Goal: Task Accomplishment & Management: Use online tool/utility

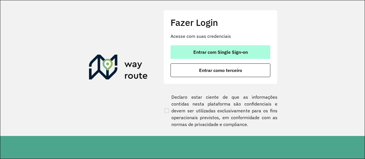
click at [242, 49] on button "Entrar com Single Sign-on" at bounding box center [220, 52] width 100 height 14
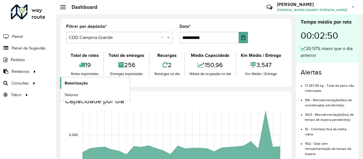
click at [87, 85] on span "Roteirização" at bounding box center [76, 83] width 23 height 6
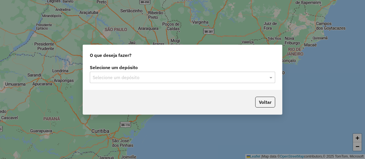
click at [202, 75] on input "text" at bounding box center [177, 77] width 168 height 7
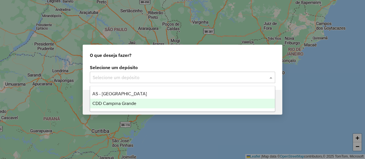
click at [187, 99] on div "CDD Campina Grande" at bounding box center [182, 104] width 184 height 10
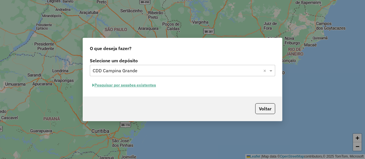
click at [142, 82] on button "Pesquisar por sessões existentes" at bounding box center [124, 85] width 69 height 9
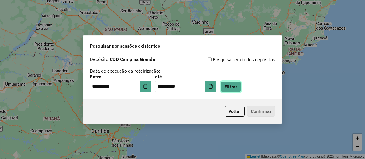
click at [236, 91] on button "Filtrar" at bounding box center [230, 86] width 20 height 11
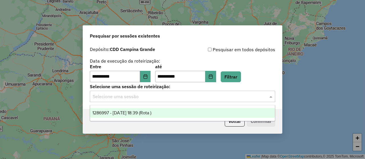
click at [198, 91] on div "Selecione uma sessão" at bounding box center [182, 96] width 185 height 11
click at [138, 109] on div "1286997 - 02/10/2025 18:39 (Rota )" at bounding box center [182, 113] width 184 height 10
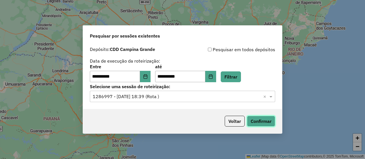
click at [249, 124] on button "Confirmar" at bounding box center [261, 121] width 28 height 11
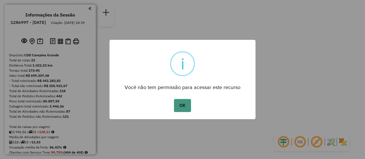
click at [185, 110] on button "OK" at bounding box center [182, 105] width 17 height 13
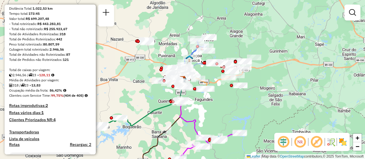
scroll to position [114, 0]
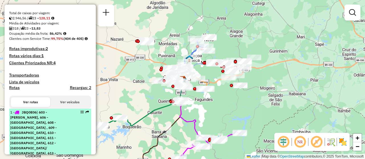
click at [49, 130] on span "| 603 - Gado Bravo, 606 - Pedro Velho, 608 - Aroeiras , 609 - Aroeiras bairros,…" at bounding box center [33, 140] width 46 height 61
select select "**********"
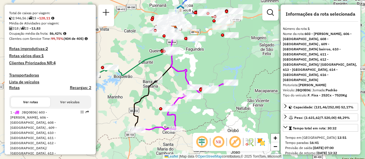
click at [219, 142] on em at bounding box center [218, 142] width 14 height 14
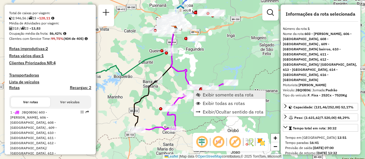
scroll to position [228, 0]
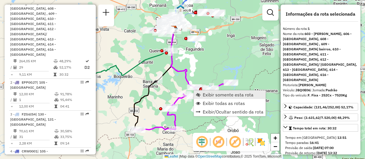
click at [206, 95] on span "Exibir somente esta rota" at bounding box center [227, 95] width 51 height 5
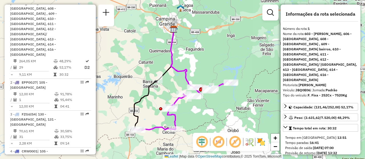
scroll to position [171, 0]
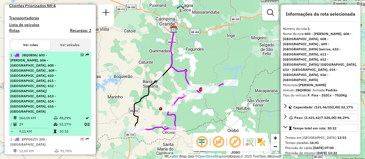
click at [57, 90] on span "| 603 - Gado Bravo, 606 - Pedro Velho, 608 - Aroeiras , 609 - Aroeiras bairros,…" at bounding box center [33, 83] width 46 height 61
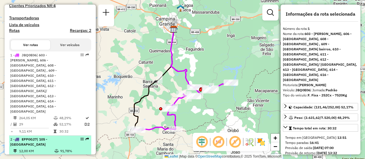
click at [58, 137] on div "2 - EPP0G27 | 105 - Monte Santo" at bounding box center [40, 142] width 60 height 10
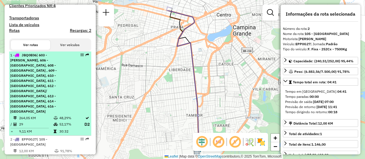
scroll to position [200, 0]
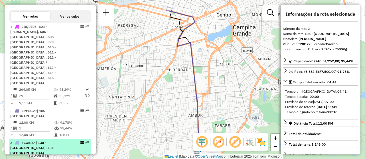
click at [58, 140] on div "3 - FZG6I54 | 130 - Marassanduba, 131 - Serra Redonda" at bounding box center [40, 147] width 60 height 15
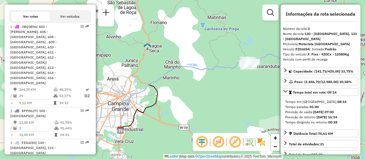
drag, startPoint x: 144, startPoint y: 120, endPoint x: 181, endPoint y: 114, distance: 36.8
click at [181, 114] on div "Janela de atendimento Grade de atendimento Capacidade Transportadoras Veículos …" at bounding box center [182, 79] width 365 height 159
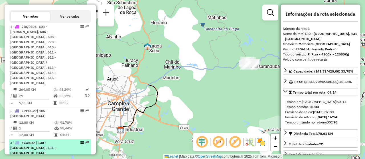
scroll to position [228, 0]
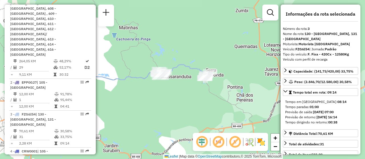
drag, startPoint x: 222, startPoint y: 79, endPoint x: 133, endPoint y: 89, distance: 88.9
click at [133, 89] on div "Janela de atendimento Grade de atendimento Capacidade Transportadoras Veículos …" at bounding box center [182, 79] width 365 height 159
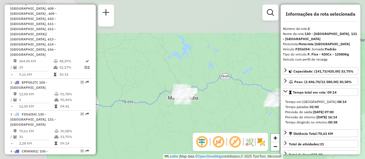
drag, startPoint x: 110, startPoint y: 43, endPoint x: 198, endPoint y: 87, distance: 98.7
click at [198, 87] on div "Janela de atendimento Grade de atendimento Capacidade Transportadoras Veículos …" at bounding box center [182, 79] width 365 height 159
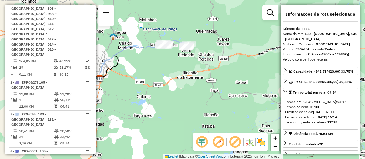
drag, startPoint x: 189, startPoint y: 114, endPoint x: 150, endPoint y: 59, distance: 67.9
click at [150, 59] on div "Janela de atendimento Grade de atendimento Capacidade Transportadoras Veículos …" at bounding box center [182, 79] width 365 height 159
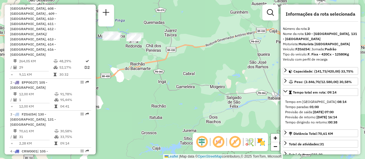
drag, startPoint x: 222, startPoint y: 101, endPoint x: 169, endPoint y: 92, distance: 53.1
click at [169, 92] on div "Janela de atendimento Grade de atendimento Capacidade Transportadoras Veículos …" at bounding box center [182, 79] width 365 height 159
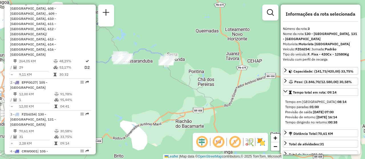
drag, startPoint x: 146, startPoint y: 59, endPoint x: 209, endPoint y: 122, distance: 88.8
click at [210, 123] on div "Janela de atendimento Grade de atendimento Capacidade Transportadoras Veículos …" at bounding box center [182, 79] width 365 height 159
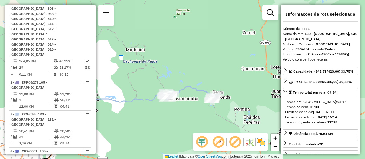
drag, startPoint x: 115, startPoint y: 20, endPoint x: 155, endPoint y: 51, distance: 50.9
click at [155, 51] on div "Janela de atendimento Grade de atendimento Capacidade Transportadoras Veículos …" at bounding box center [182, 79] width 365 height 159
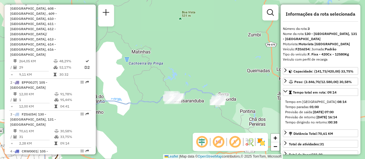
drag, startPoint x: 155, startPoint y: 51, endPoint x: 191, endPoint y: 59, distance: 36.4
click at [191, 59] on div "Janela de atendimento Grade de atendimento Capacidade Transportadoras Veículos …" at bounding box center [182, 79] width 365 height 159
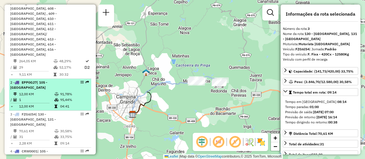
click at [68, 80] on div "2 - EPP0G27 | 105 - Monte Santo" at bounding box center [40, 85] width 60 height 10
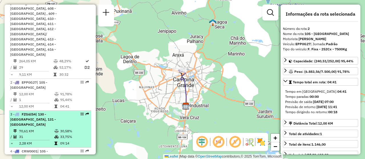
click at [38, 112] on div "3 - FZG6I54 | 130 - Marassanduba, 131 - Serra Redonda" at bounding box center [40, 119] width 60 height 15
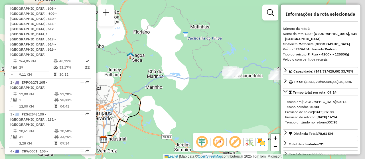
drag, startPoint x: 206, startPoint y: 82, endPoint x: 166, endPoint y: 89, distance: 40.5
click at [170, 89] on div "Janela de atendimento Grade de atendimento Capacidade Transportadoras Veículos …" at bounding box center [182, 79] width 365 height 159
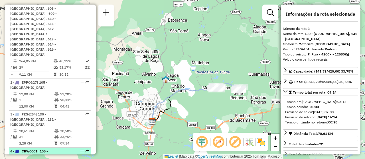
scroll to position [257, 0]
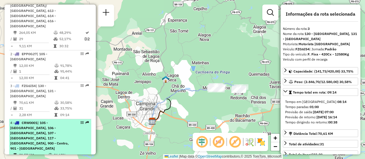
click at [37, 121] on span "| 105 - Monte Santo, 106 - Jardim continental, 107 - Alto Branco, 117 - Castelo…" at bounding box center [39, 136] width 58 height 30
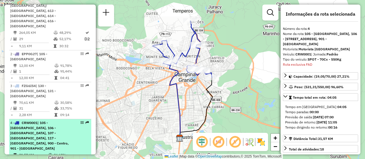
scroll to position [285, 0]
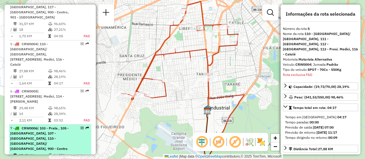
scroll to position [416, 0]
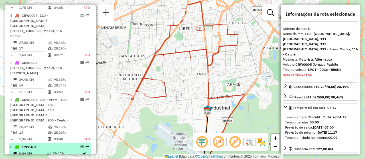
click at [26, 151] on td "0,04 KM" at bounding box center [33, 154] width 28 height 6
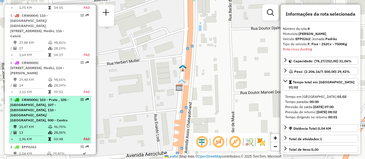
scroll to position [473, 0]
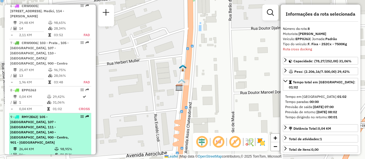
click at [30, 115] on span "| 105 - Monte Santo, 107 - Alto Branco, 111 - Liberadade, 140 - Lagoa Seca, 900…" at bounding box center [39, 130] width 58 height 30
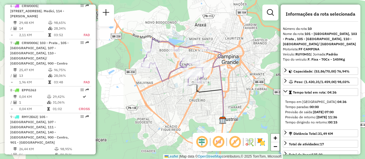
scroll to position [502, 0]
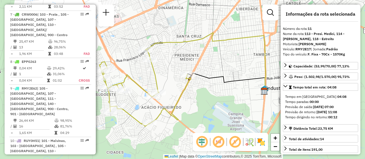
scroll to position [559, 0]
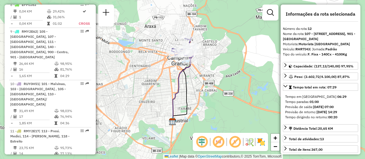
scroll to position [587, 0]
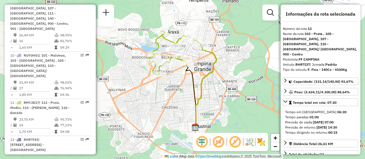
scroll to position [644, 0]
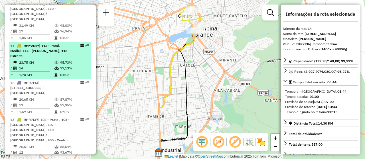
scroll to position [587, 0]
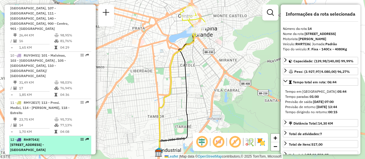
click at [37, 138] on span "| 107 - Alto Branco, 117 - Castelo Branco, 900 - Centro, 901 - Feira Central" at bounding box center [27, 145] width 35 height 15
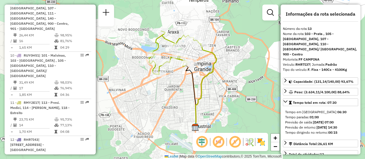
scroll to position [616, 0]
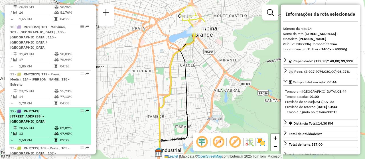
click at [46, 108] on li "12 - RHR7I43 | 107 - Alto Branco, 117 - Castelo Branco, 900 - Centro, 901 - Fei…" at bounding box center [50, 126] width 82 height 37
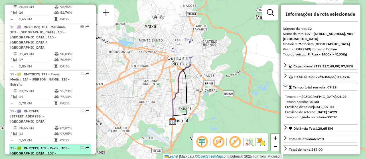
click at [28, 146] on div "13 - RHR7I37 | 103 - Prata , 105 - Monte Santo, 107 - Alto Branco, 110 - Dinamé…" at bounding box center [40, 159] width 60 height 26
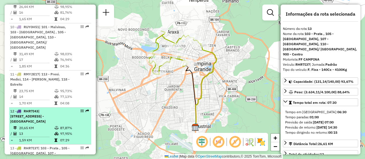
click at [40, 131] on td "13" at bounding box center [36, 134] width 35 height 6
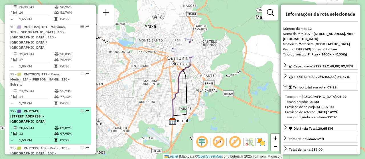
scroll to position [644, 0]
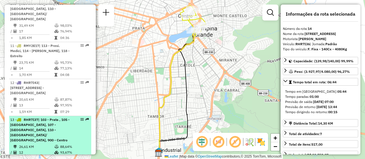
scroll to position [673, 0]
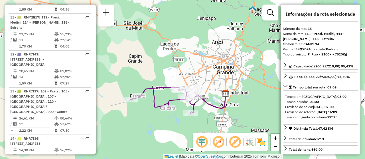
click at [170, 119] on div "Janela de atendimento Grade de atendimento Capacidade Transportadoras Veículos …" at bounding box center [182, 79] width 365 height 159
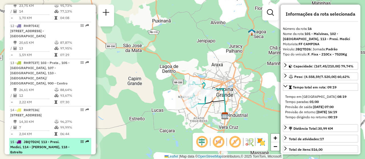
scroll to position [730, 0]
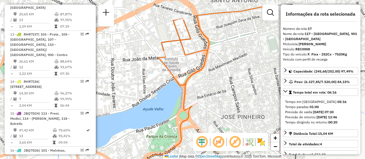
drag, startPoint x: 194, startPoint y: 12, endPoint x: 194, endPoint y: 24, distance: 12.0
click at [194, 24] on div "Janela de atendimento Grade de atendimento Capacidade Transportadoras Veículos …" at bounding box center [182, 79] width 365 height 159
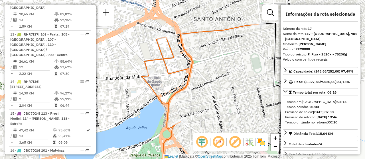
drag, startPoint x: 239, startPoint y: 44, endPoint x: 222, endPoint y: 63, distance: 25.4
click at [222, 63] on div "Janela de atendimento Grade de atendimento Capacidade Transportadoras Veículos …" at bounding box center [182, 79] width 365 height 159
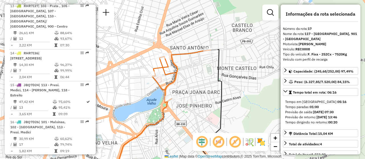
scroll to position [815, 0]
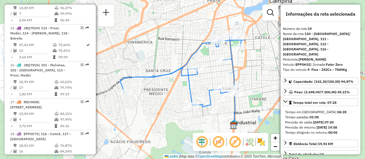
scroll to position [843, 0]
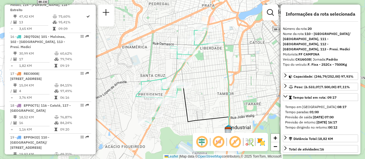
scroll to position [872, 0]
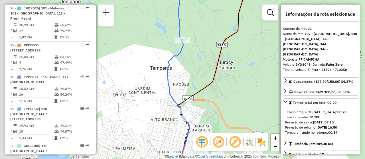
drag, startPoint x: 115, startPoint y: 96, endPoint x: 213, endPoint y: 105, distance: 98.3
click at [213, 105] on div "Janela de atendimento Grade de atendimento Capacidade Transportadoras Veículos …" at bounding box center [182, 79] width 365 height 159
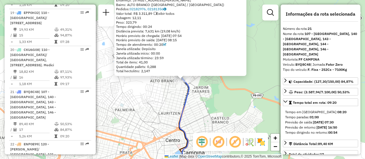
scroll to position [985, 0]
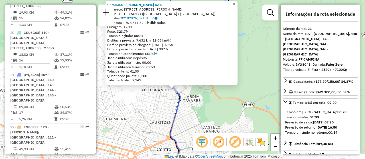
drag, startPoint x: 169, startPoint y: 102, endPoint x: 160, endPoint y: 111, distance: 12.7
click at [160, 111] on div "93406300 - ALMIR FERNANDES DA S Endereço: AV MANOEL TAVARES 1735 Bairro: ALTO B…" at bounding box center [182, 79] width 365 height 159
click at [161, 107] on div "93406300 - ALMIR FERNANDES DA S Endereço: AV MANOEL TAVARES 1735 Bairro: ALTO B…" at bounding box center [182, 79] width 365 height 159
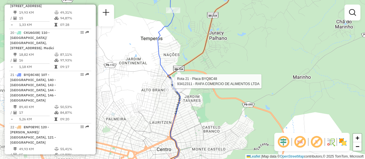
select select "**********"
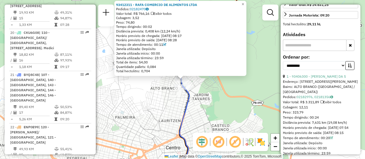
scroll to position [199, 0]
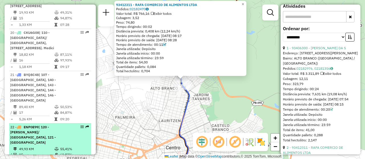
click at [27, 125] on span "| 120 - Vila Cabral/ Santa Terezinha, 121 - Galantes" at bounding box center [33, 135] width 46 height 20
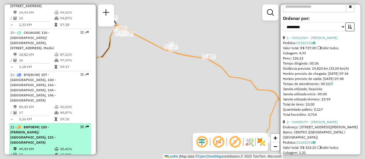
scroll to position [194, 0]
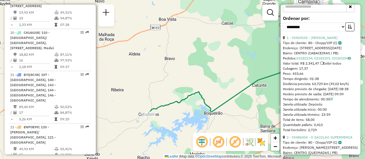
drag, startPoint x: 168, startPoint y: 121, endPoint x: 217, endPoint y: 108, distance: 50.7
click at [217, 108] on icon at bounding box center [228, 88] width 160 height 52
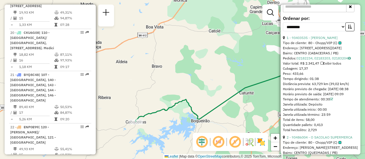
drag, startPoint x: 240, startPoint y: 84, endPoint x: 228, endPoint y: 92, distance: 14.9
click at [228, 92] on div "Janela de atendimento Grade de atendimento Capacidade Transportadoras Veículos …" at bounding box center [182, 79] width 365 height 159
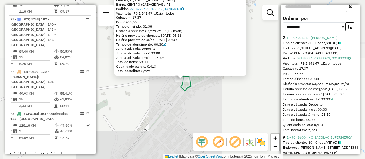
scroll to position [1045, 0]
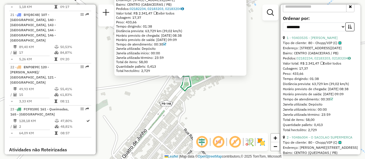
click at [181, 100] on div "93403535 - VICENTE DE PAULA MEN Tipo de cliente: 80 - Chopp/VIP (C) Endereço: A…" at bounding box center [182, 79] width 365 height 159
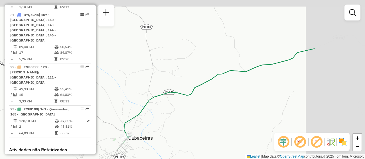
drag, startPoint x: 256, startPoint y: 60, endPoint x: 165, endPoint y: 115, distance: 105.7
click at [165, 115] on div "Janela de atendimento Grade de atendimento Capacidade Transportadoras Veículos …" at bounding box center [182, 79] width 365 height 159
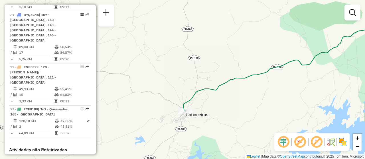
drag, startPoint x: 251, startPoint y: 97, endPoint x: 143, endPoint y: 96, distance: 107.9
click at [143, 96] on div "Janela de atendimento Grade de atendimento Capacidade Transportadoras Veículos …" at bounding box center [182, 79] width 365 height 159
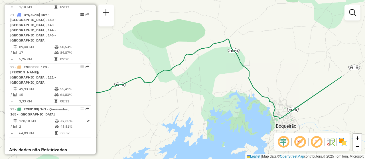
drag, startPoint x: 269, startPoint y: 56, endPoint x: 209, endPoint y: 78, distance: 64.0
click at [204, 78] on div "Janela de atendimento Grade de atendimento Capacidade Transportadoras Veículos …" at bounding box center [182, 79] width 365 height 159
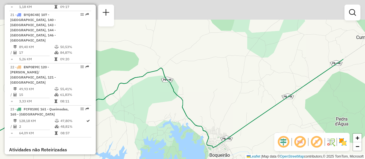
drag, startPoint x: 297, startPoint y: 72, endPoint x: 243, endPoint y: 96, distance: 59.3
click at [243, 96] on div "Janela de atendimento Grade de atendimento Capacidade Transportadoras Veículos …" at bounding box center [182, 79] width 365 height 159
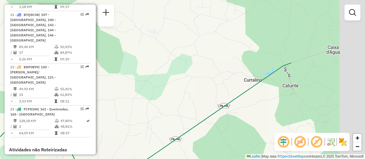
drag, startPoint x: 306, startPoint y: 66, endPoint x: 190, endPoint y: 108, distance: 123.9
click at [190, 108] on div "Janela de atendimento Grade de atendimento Capacidade Transportadoras Veículos …" at bounding box center [182, 79] width 365 height 159
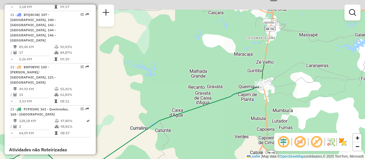
drag, startPoint x: 320, startPoint y: 71, endPoint x: 176, endPoint y: 124, distance: 153.6
click at [176, 124] on div "Janela de atendimento Grade de atendimento Capacidade Transportadoras Veículos …" at bounding box center [182, 79] width 365 height 159
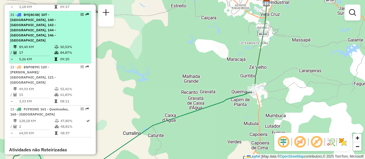
scroll to position [988, 0]
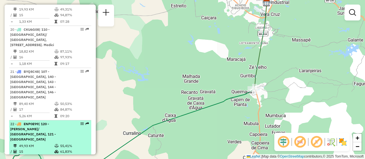
click at [34, 143] on td "49,93 KM" at bounding box center [36, 146] width 35 height 6
select select "**********"
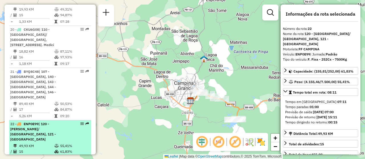
scroll to position [960, 0]
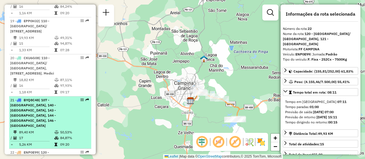
click at [42, 130] on td "89,40 KM" at bounding box center [36, 133] width 35 height 6
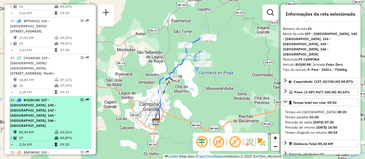
scroll to position [931, 0]
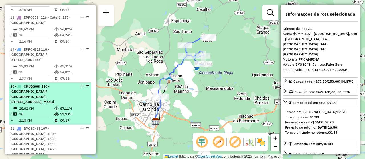
click at [48, 111] on td "16" at bounding box center [36, 114] width 35 height 6
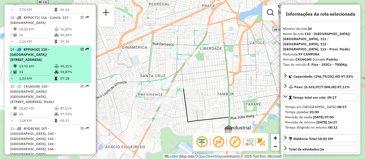
scroll to position [903, 0]
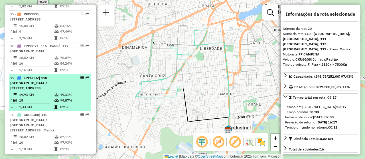
click at [50, 74] on li "19 - EPP0H32 | 110 - Dinamérica/ Santa rosa, 111 - Liberadade, 112 - Jardim Pau…" at bounding box center [50, 92] width 82 height 37
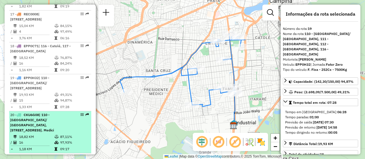
scroll to position [846, 0]
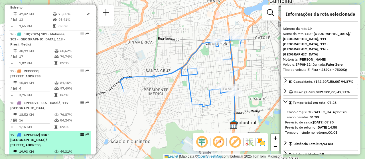
click at [31, 133] on span "| 110 - Dinamérica/ Santa rosa, 111 - Liberadade, 112 - Jardim Paulistano, 116 …" at bounding box center [29, 140] width 39 height 15
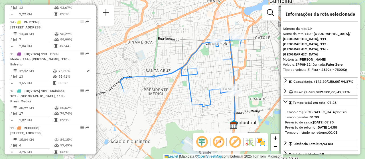
click at [31, 158] on span "EPP0C71" at bounding box center [31, 160] width 15 height 4
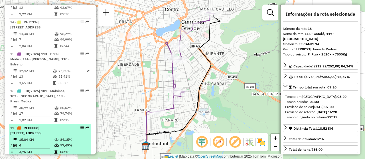
click at [47, 143] on td "4" at bounding box center [36, 146] width 35 height 6
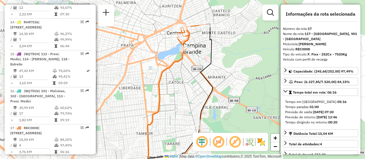
drag, startPoint x: 187, startPoint y: 58, endPoint x: 184, endPoint y: 102, distance: 43.7
click at [184, 102] on div "Janela de atendimento Grade de atendimento Capacidade Transportadoras Veículos …" at bounding box center [182, 79] width 365 height 159
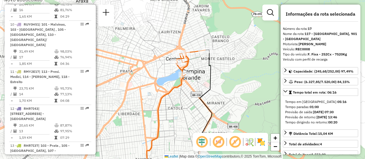
scroll to position [504, 0]
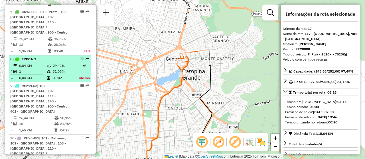
click at [38, 69] on td "1" at bounding box center [33, 72] width 28 height 6
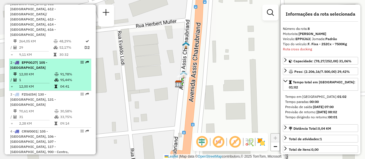
scroll to position [191, 0]
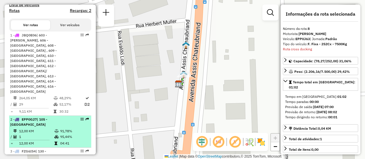
click at [32, 128] on td "12,00 KM" at bounding box center [36, 131] width 35 height 6
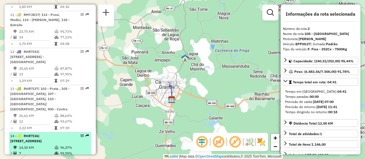
scroll to position [732, 0]
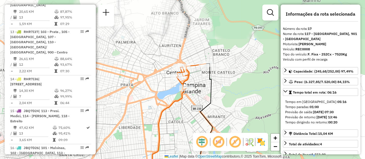
drag, startPoint x: 190, startPoint y: 15, endPoint x: 184, endPoint y: 82, distance: 67.5
click at [184, 82] on icon at bounding box center [190, 77] width 29 height 26
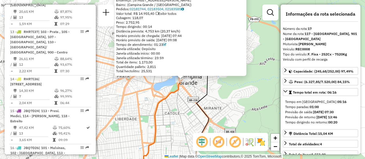
scroll to position [837, 0]
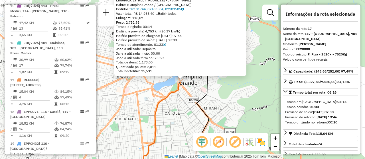
click at [149, 7] on div "Bairro: (Campina Grande / PB)" at bounding box center [180, 5] width 128 height 5
click at [150, 7] on link "02181744, 02183504, 02183585" at bounding box center [157, 9] width 54 height 4
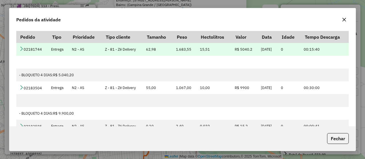
click at [22, 49] on icon at bounding box center [21, 48] width 5 height 5
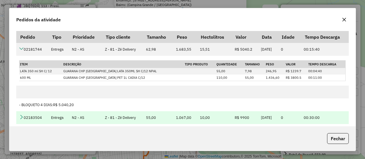
click at [22, 118] on icon at bounding box center [21, 117] width 5 height 5
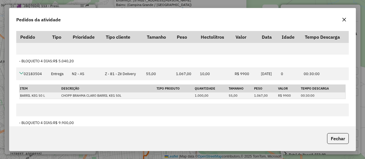
scroll to position [28, 0]
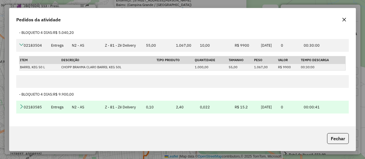
click at [19, 105] on icon at bounding box center [21, 106] width 5 height 5
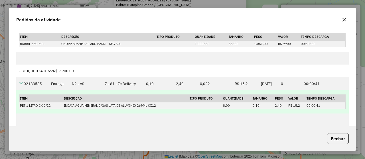
scroll to position [48, 0]
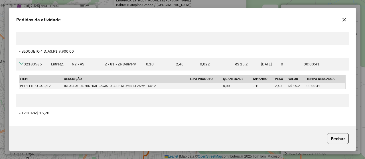
click at [343, 15] on div "Pedidos da atividade" at bounding box center [182, 18] width 346 height 21
click at [344, 19] on icon "button" at bounding box center [343, 19] width 5 height 5
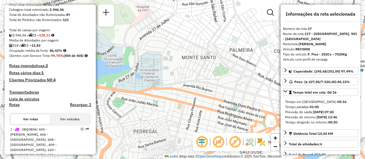
scroll to position [154, 0]
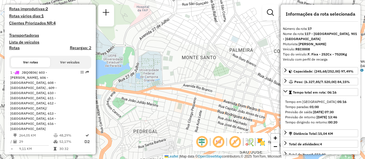
click at [36, 100] on span "| 603 - Gado Bravo, 606 - Pedro Velho, 608 - Aroeiras , 609 - Aroeiras bairros,…" at bounding box center [33, 100] width 46 height 61
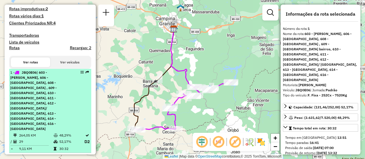
scroll to position [211, 0]
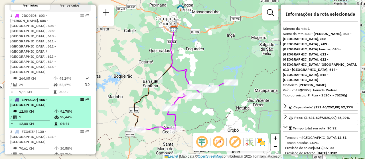
click at [50, 109] on td "12,00 KM" at bounding box center [36, 112] width 35 height 6
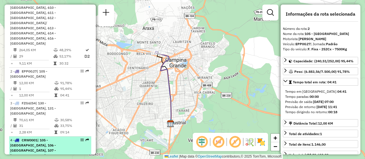
scroll to position [268, 0]
